Goal: Register for event/course

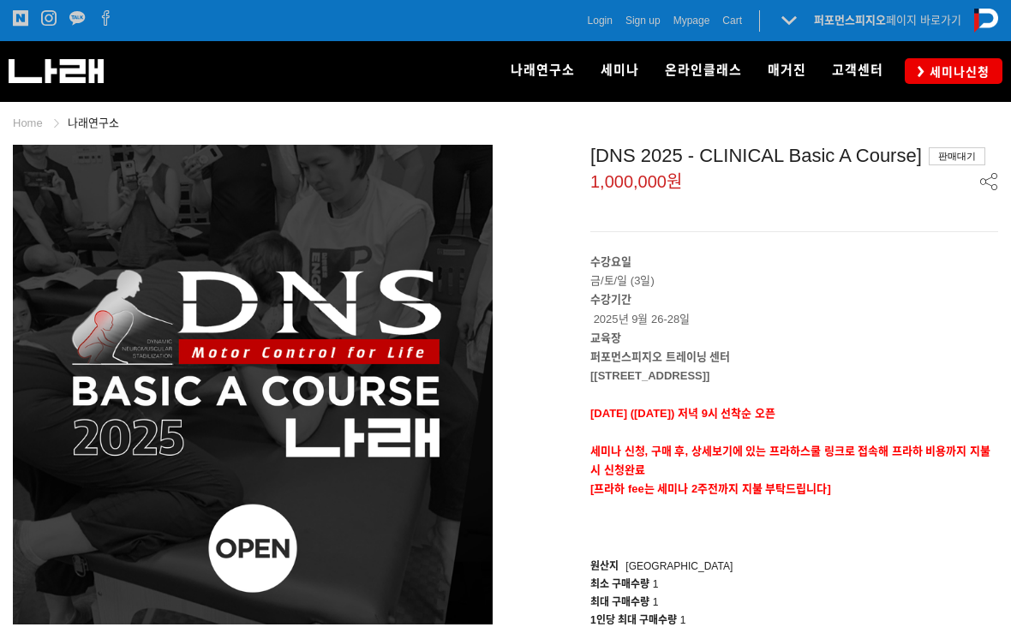
click at [600, 27] on span "Login" at bounding box center [600, 20] width 25 height 17
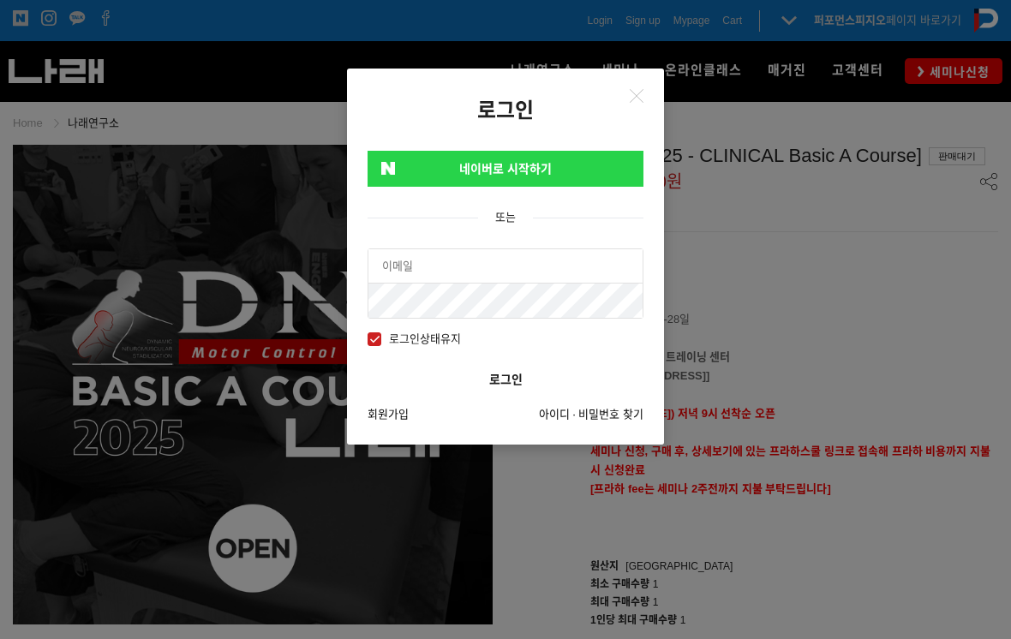
click at [525, 265] on input "text" at bounding box center [505, 266] width 274 height 34
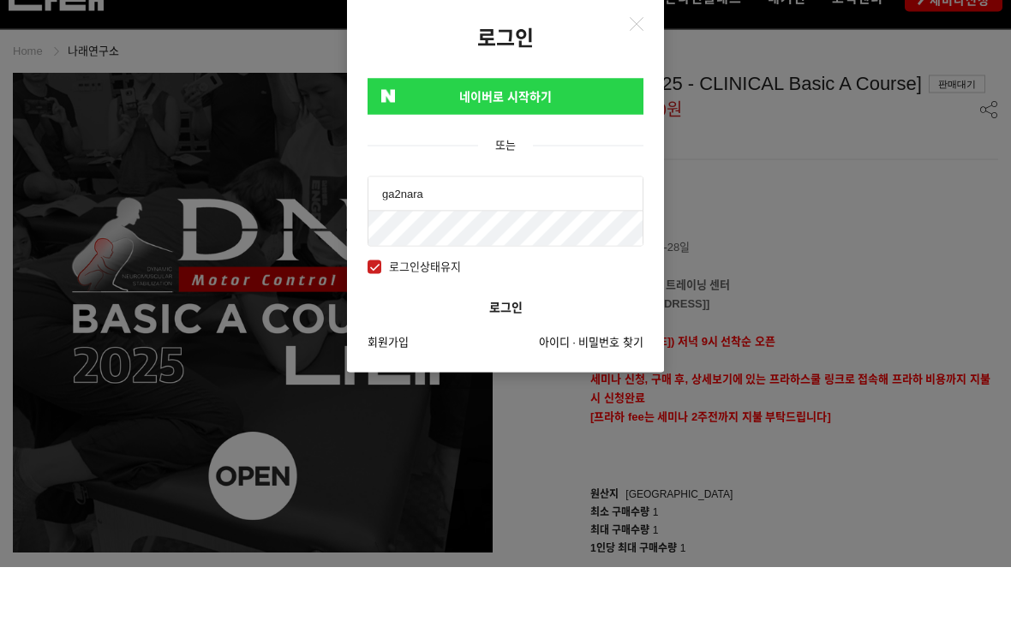
type input "ga2nara"
click at [590, 151] on link "네이버로 시작하기" at bounding box center [505, 169] width 276 height 36
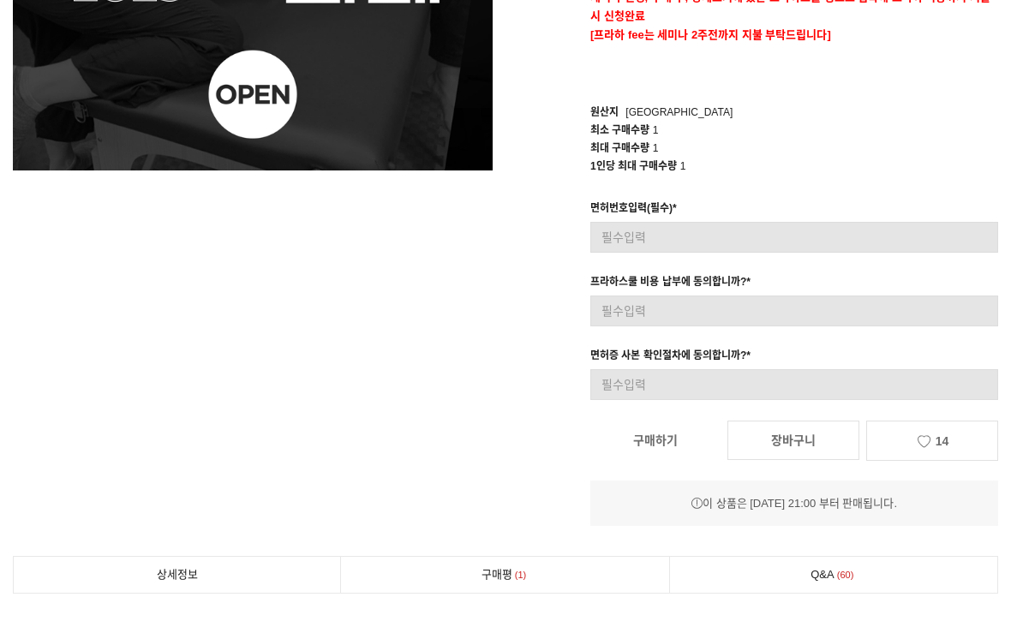
scroll to position [455, 0]
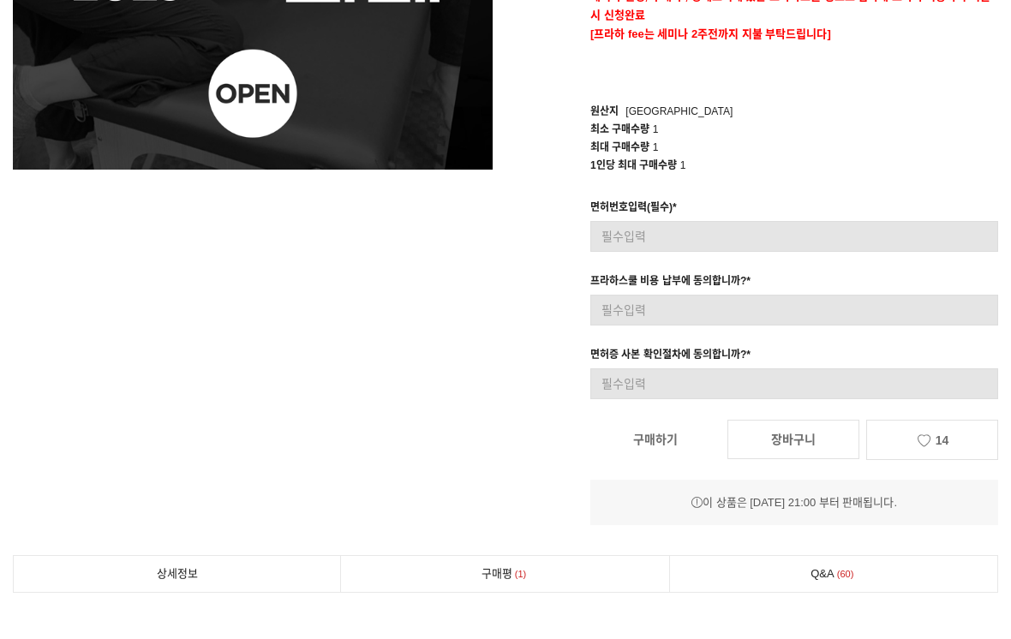
click at [794, 445] on link "장바구니" at bounding box center [793, 439] width 132 height 39
click at [688, 433] on link "구매하기" at bounding box center [655, 440] width 130 height 38
click at [665, 440] on link "구매하기" at bounding box center [655, 440] width 130 height 38
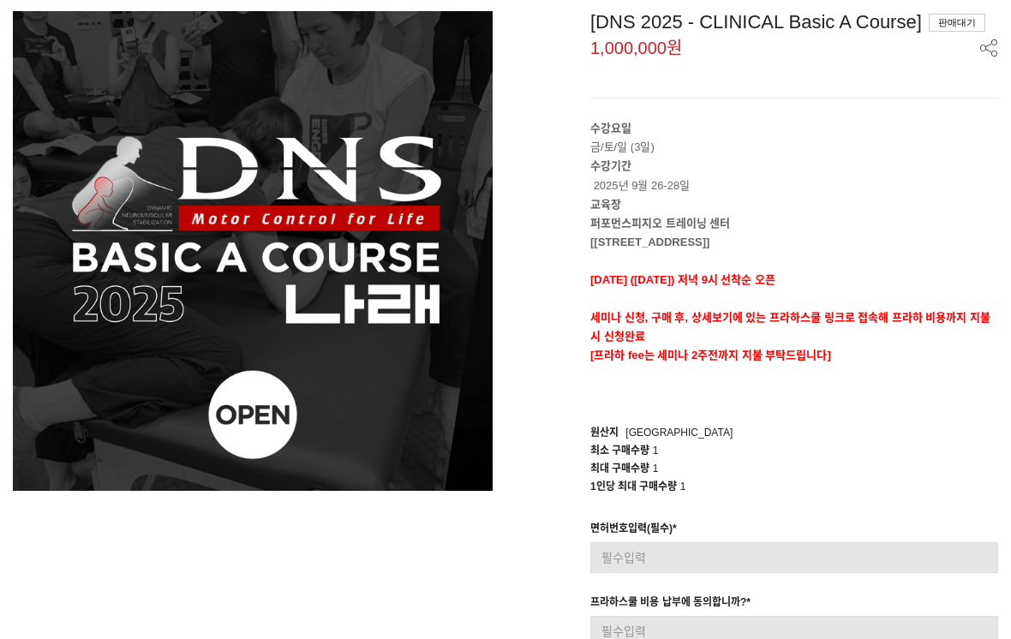
scroll to position [0, 0]
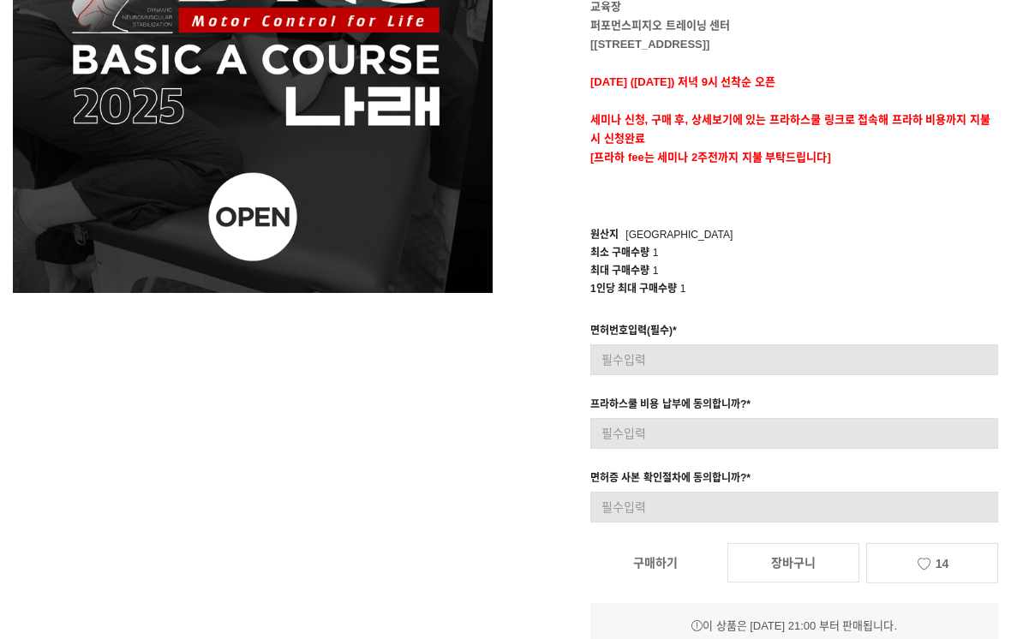
scroll to position [331, 0]
